Goal: Task Accomplishment & Management: Manage account settings

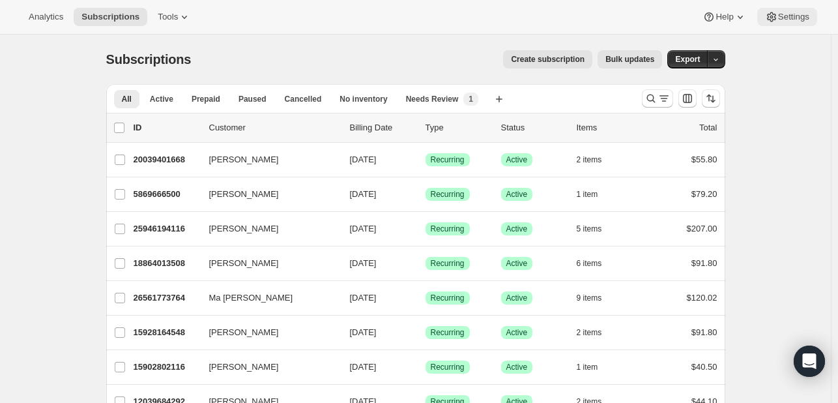
click at [791, 18] on span "Settings" at bounding box center [793, 17] width 31 height 10
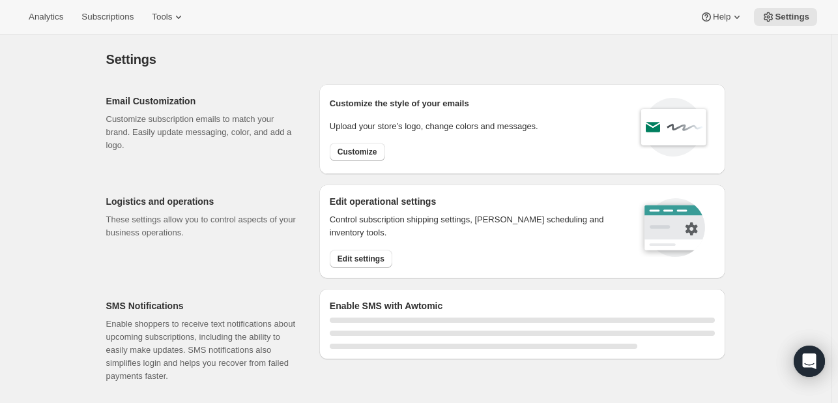
select select "22:00"
select select "07:00"
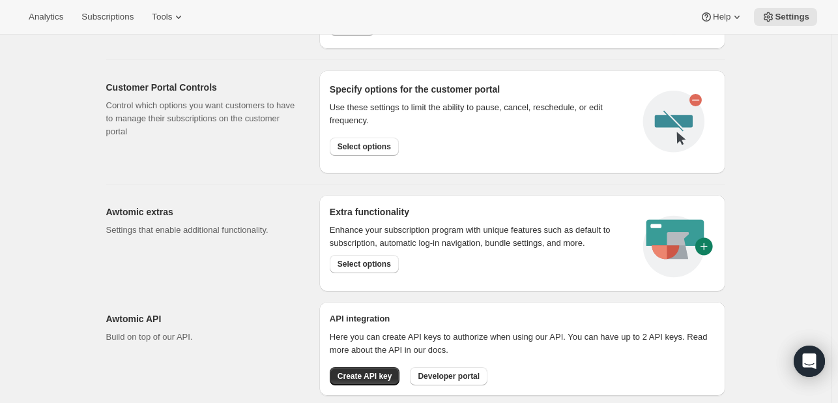
scroll to position [716, 0]
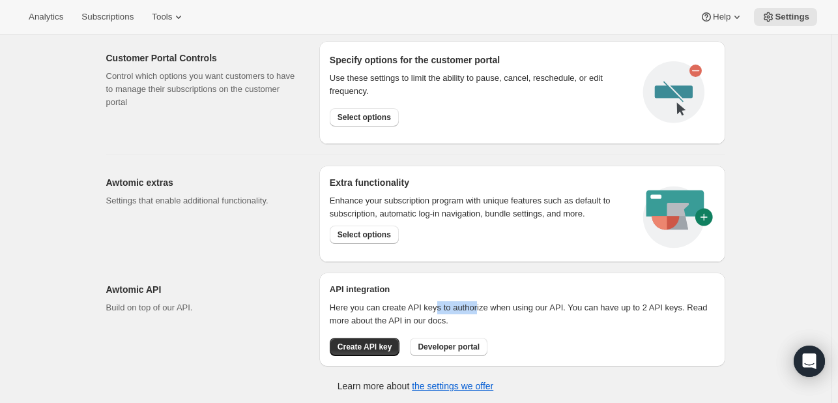
drag, startPoint x: 444, startPoint y: 302, endPoint x: 484, endPoint y: 306, distance: 40.0
click at [484, 306] on p "Here you can create API keys to authorize when using our API. You can have up t…" at bounding box center [522, 314] width 385 height 26
drag, startPoint x: 522, startPoint y: 306, endPoint x: 577, endPoint y: 306, distance: 54.7
click at [564, 306] on p "Here you can create API keys to authorize when using our API. You can have up t…" at bounding box center [522, 314] width 385 height 26
drag, startPoint x: 604, startPoint y: 306, endPoint x: 634, endPoint y: 306, distance: 30.0
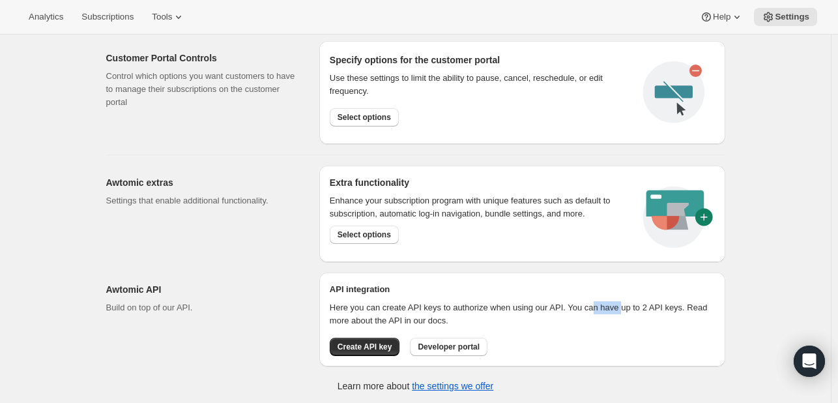
click at [624, 306] on p "Here you can create API keys to authorize when using our API. You can have up t…" at bounding box center [522, 314] width 385 height 26
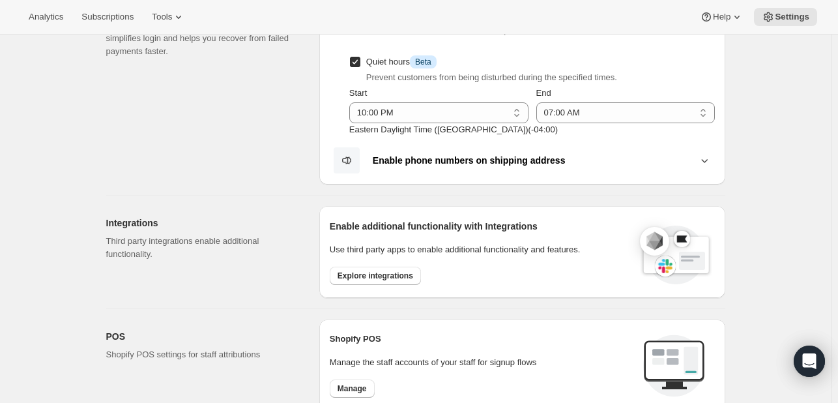
scroll to position [0, 0]
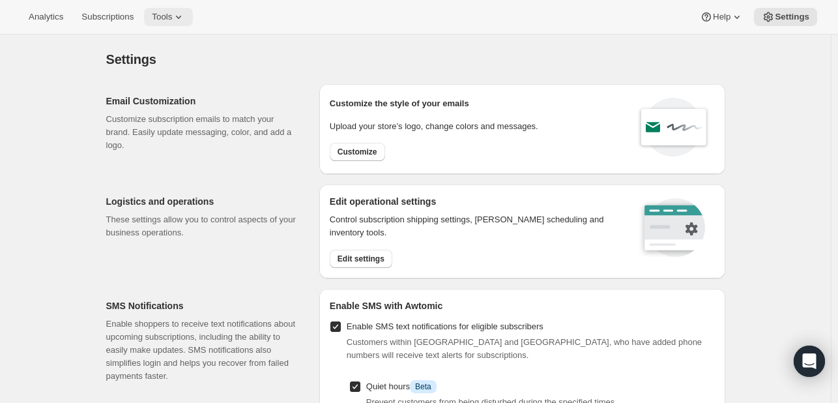
click at [184, 17] on button "Tools" at bounding box center [168, 17] width 49 height 18
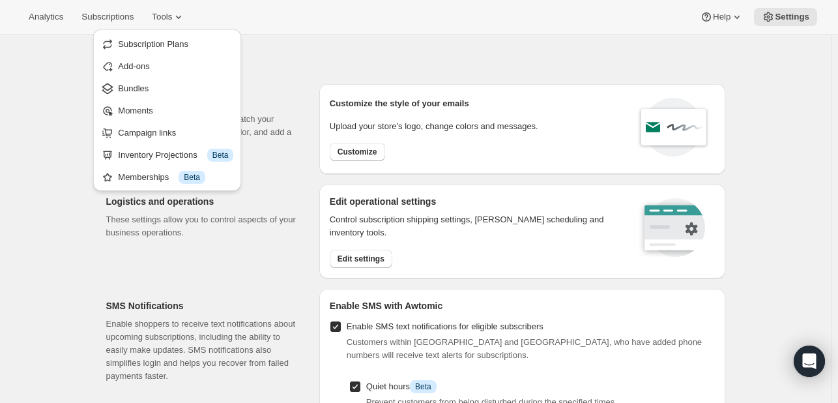
click at [258, 237] on p "These settings allow you to control aspects of your business operations." at bounding box center [202, 226] width 192 height 26
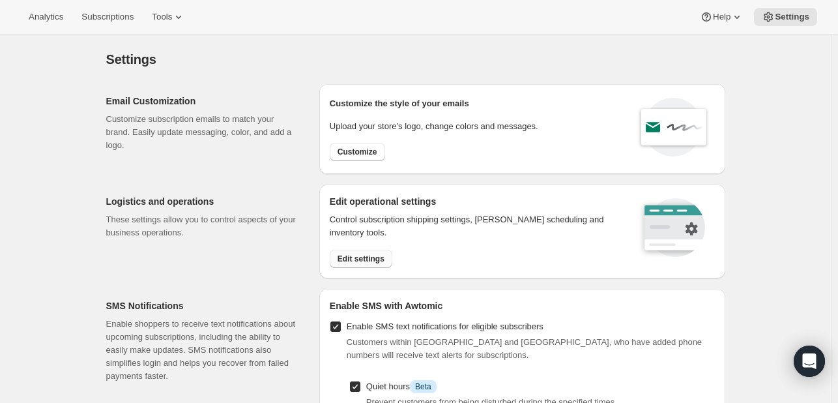
click at [360, 259] on span "Edit settings" at bounding box center [361, 259] width 47 height 10
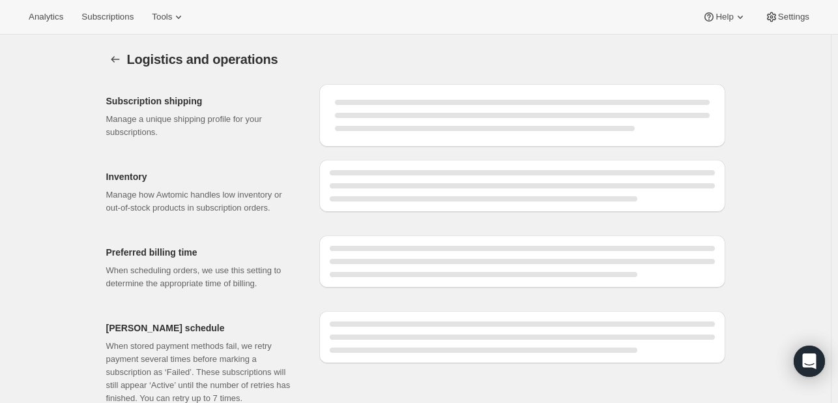
select select "DAY"
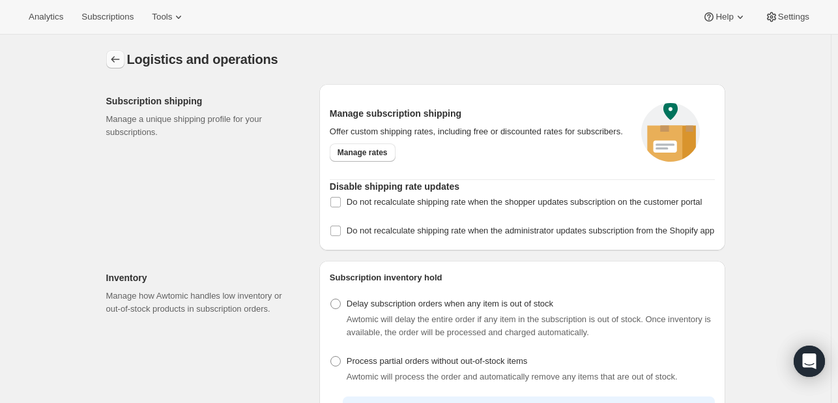
click at [115, 61] on icon "Settings" at bounding box center [115, 59] width 13 height 13
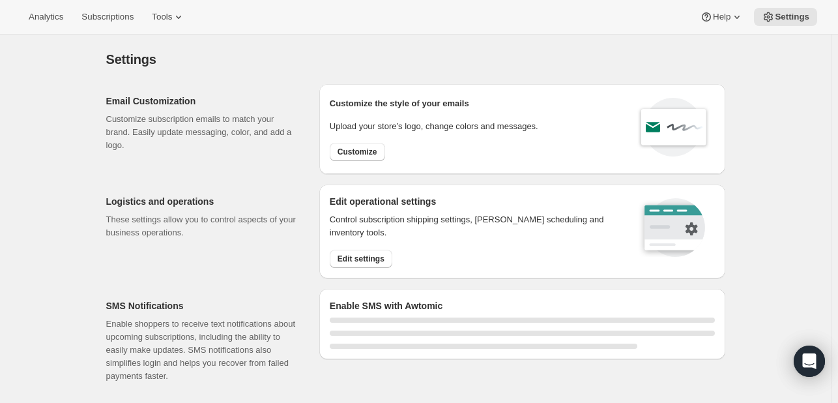
select select "22:00"
select select "07:00"
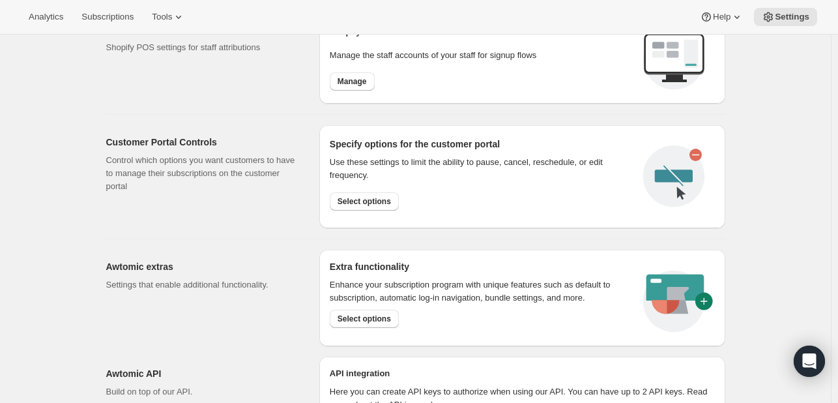
scroll to position [716, 0]
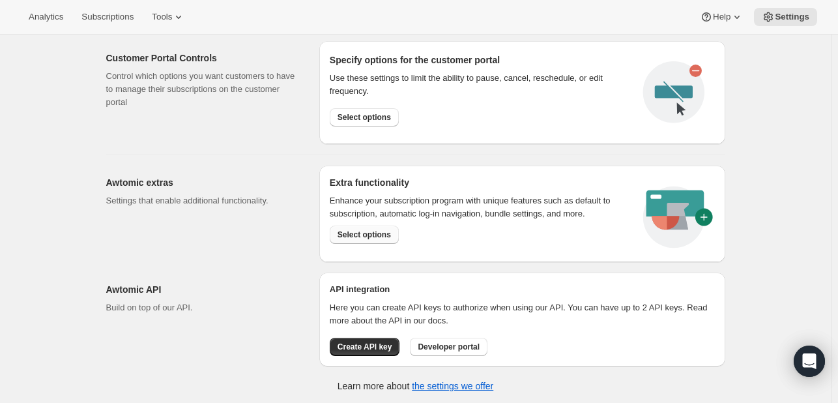
click at [377, 233] on span "Select options" at bounding box center [364, 234] width 53 height 10
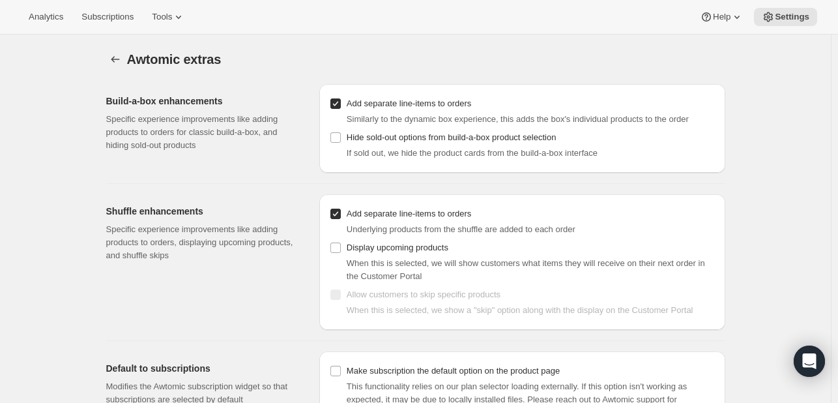
click at [100, 50] on div "Awtomic extras. This page is ready Awtomic extras Build-a-box enhancements Spec…" at bounding box center [416, 234] width 650 height 398
click at [117, 63] on icon "Settings" at bounding box center [115, 59] width 13 height 13
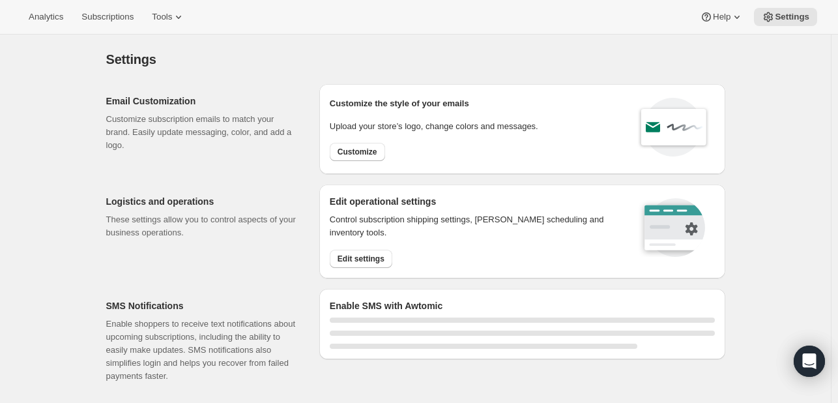
select select "22:00"
select select "07:00"
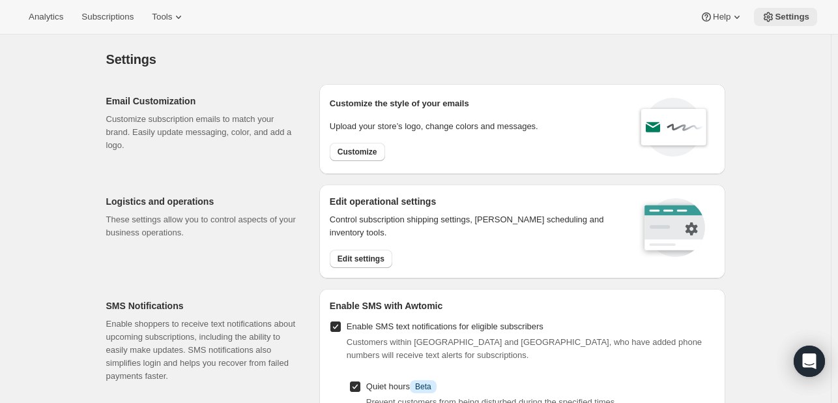
click at [793, 22] on span "Settings" at bounding box center [792, 17] width 35 height 10
click at [780, 24] on button "Settings" at bounding box center [785, 17] width 63 height 18
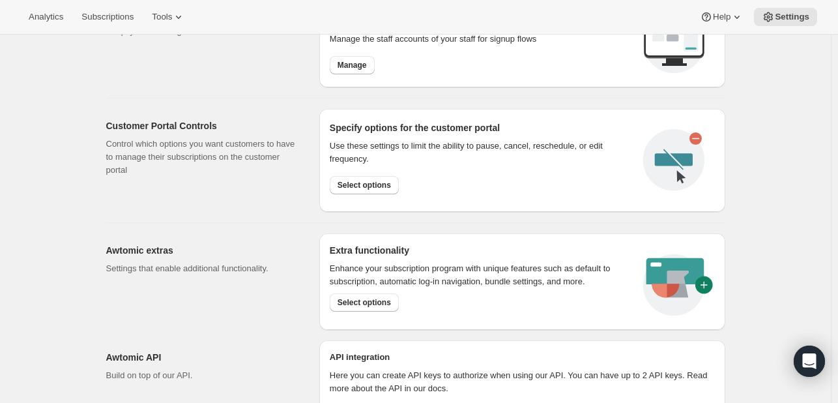
scroll to position [716, 0]
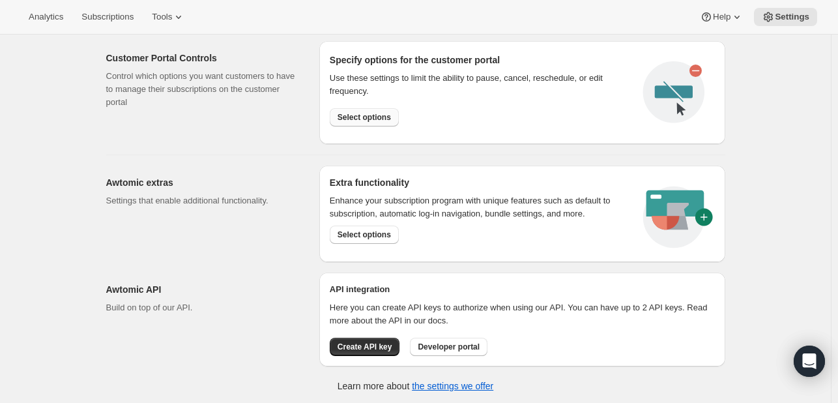
click at [368, 113] on span "Select options" at bounding box center [364, 117] width 53 height 10
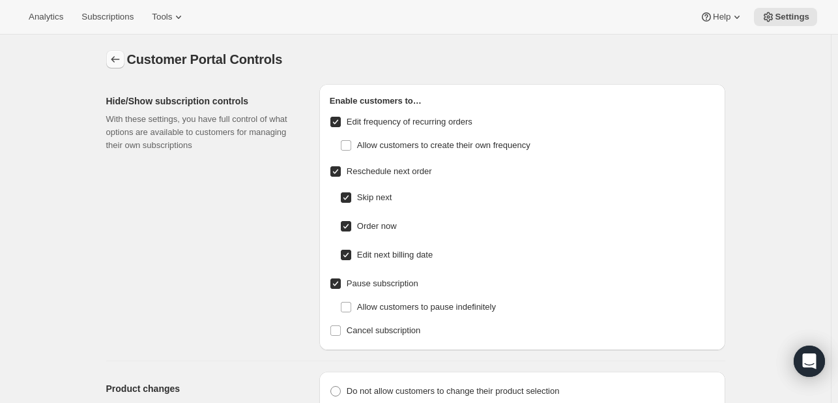
click at [117, 61] on icon "Settings" at bounding box center [115, 59] width 13 height 13
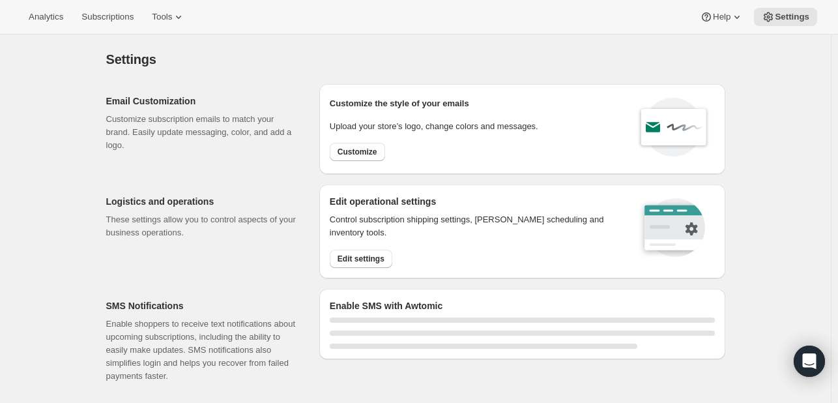
select select "22:00"
select select "07:00"
